Goal: Communication & Community: Answer question/provide support

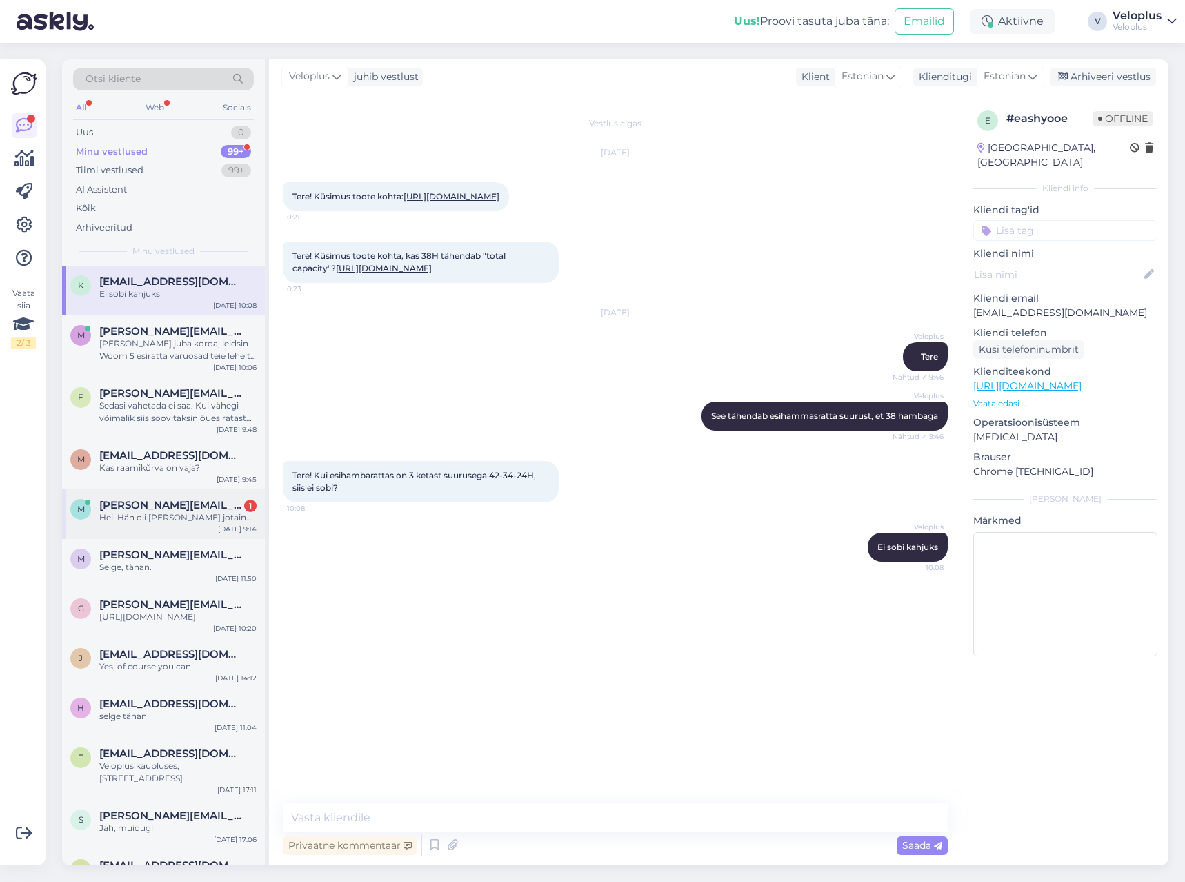
click at [160, 526] on div "m [PERSON_NAME][EMAIL_ADDRESS][DOMAIN_NAME] 1 Hei! Hän oli [PERSON_NAME] jotain…" at bounding box center [163, 514] width 203 height 50
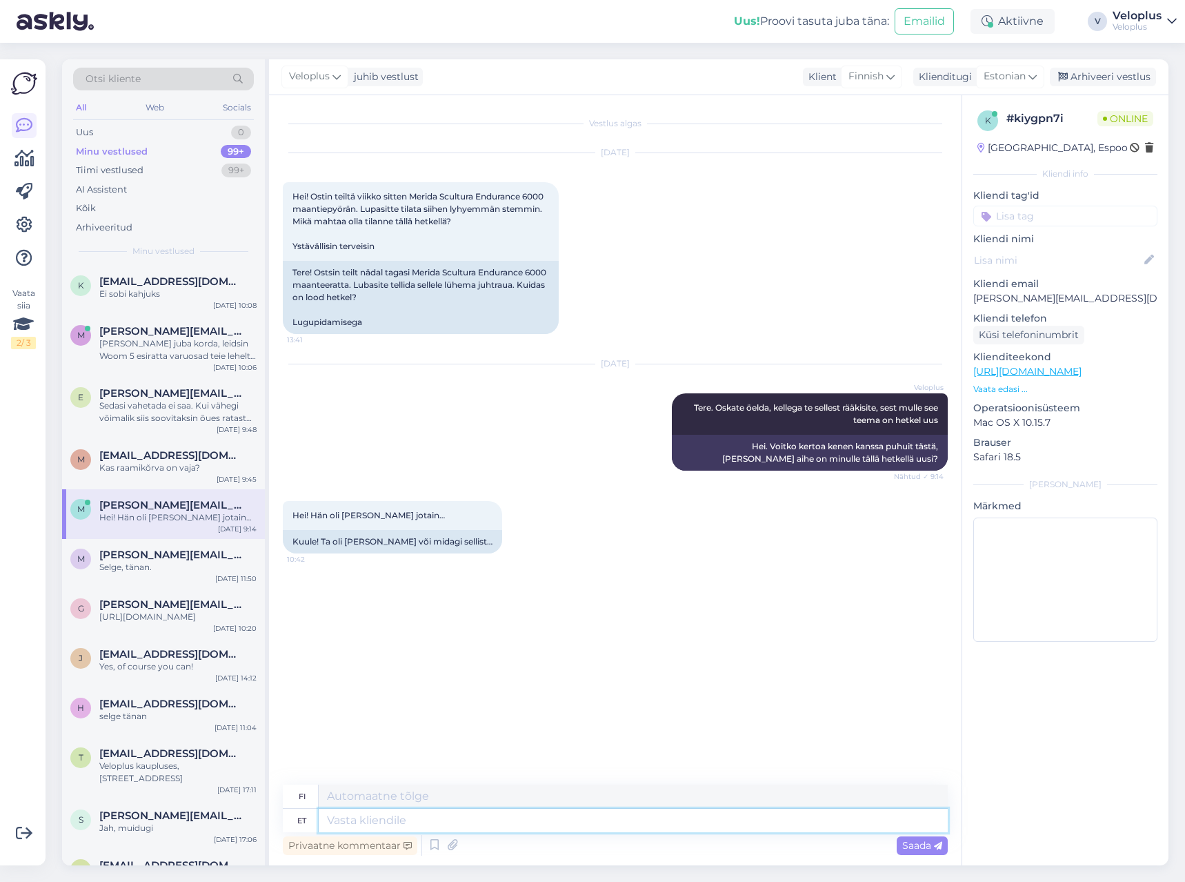
click at [380, 819] on textarea at bounding box center [633, 819] width 629 height 23
type textarea "Selge,"
type textarea "Kirkas,"
type textarea "Selge, uurin"
type textarea "Okei, otan [PERSON_NAME]."
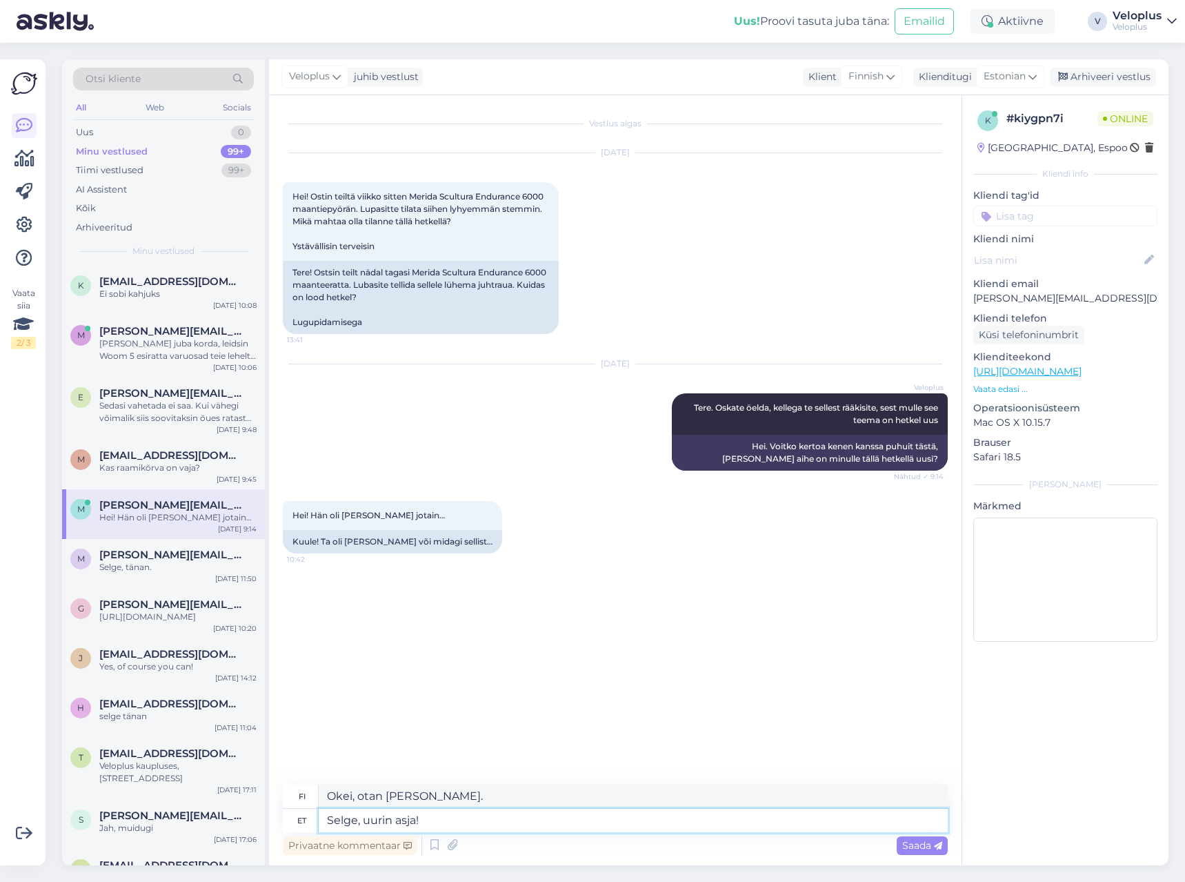
type textarea "Selge, uurin asja! :"
type textarea "Okei, otan asian [PERSON_NAME]!"
type textarea "Selge, uurin asja! :)"
type textarea "Okei, otan asian [PERSON_NAME]! :)"
type textarea "Selge, uurin asja! :)"
